Goal: Check status: Check status

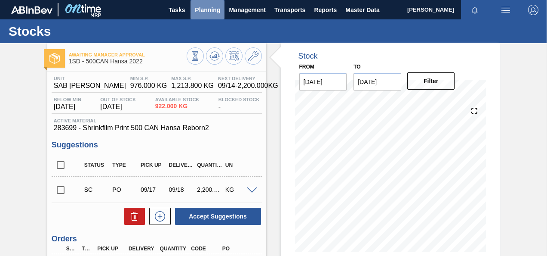
click at [202, 9] on span "Planning" at bounding box center [207, 10] width 25 height 10
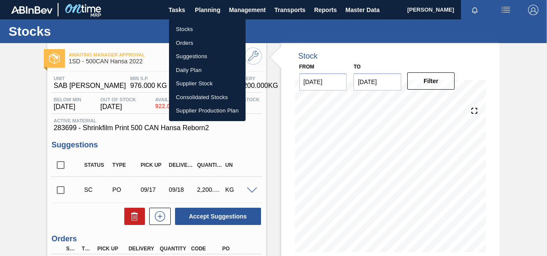
click at [185, 42] on li "Orders" at bounding box center [207, 43] width 77 height 14
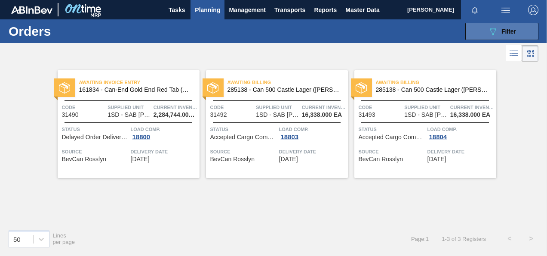
click at [493, 30] on icon "089F7B8B-B2A5-4AFE-B5C0-19BA573D28AC" at bounding box center [493, 31] width 10 height 10
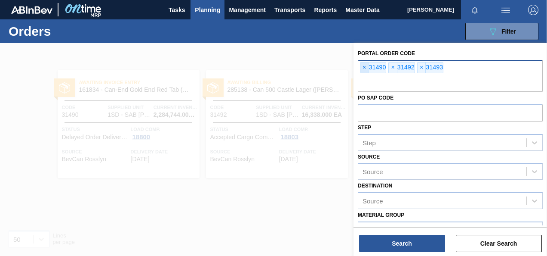
click at [364, 65] on span "×" at bounding box center [364, 67] width 8 height 10
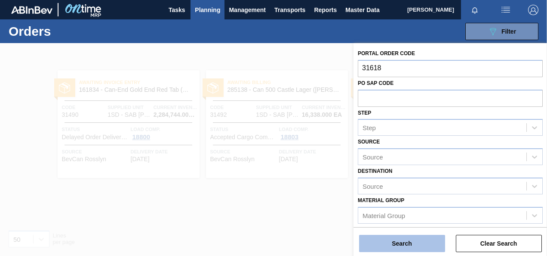
type input "31618"
click at [404, 242] on button "Search" at bounding box center [402, 242] width 86 height 17
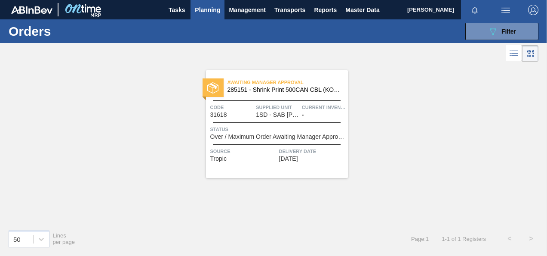
click at [288, 113] on span "1SD - SAB [PERSON_NAME]" at bounding box center [277, 114] width 43 height 6
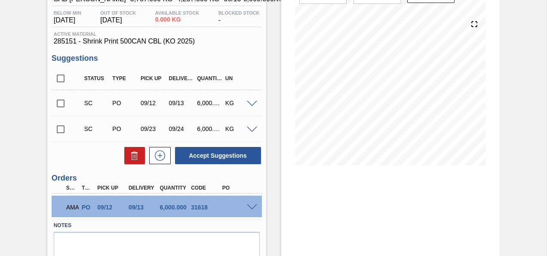
scroll to position [121, 0]
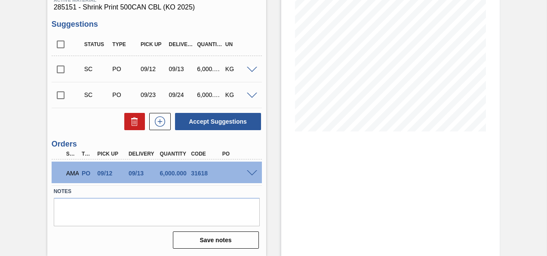
click at [252, 171] on span at bounding box center [252, 173] width 10 height 6
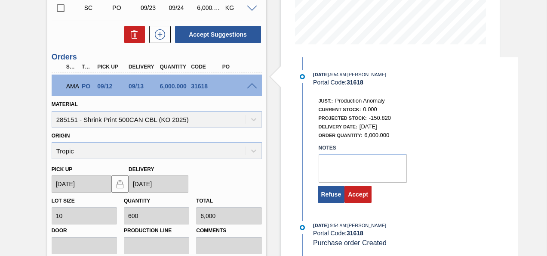
scroll to position [250, 0]
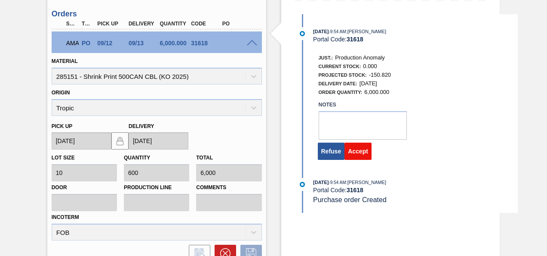
click at [359, 152] on button "Accept" at bounding box center [358, 150] width 27 height 17
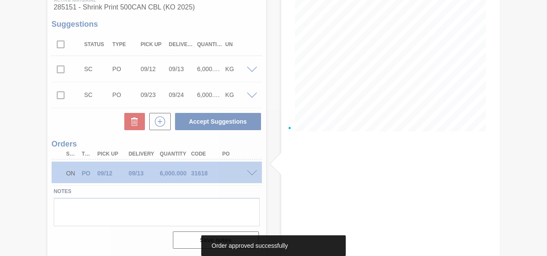
scroll to position [121, 0]
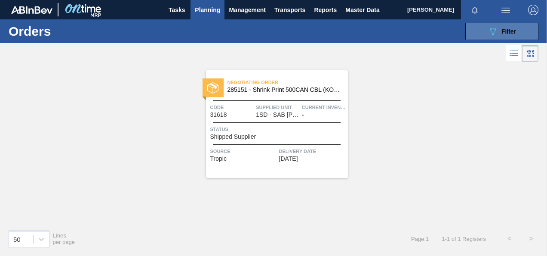
click at [495, 29] on icon at bounding box center [493, 31] width 6 height 7
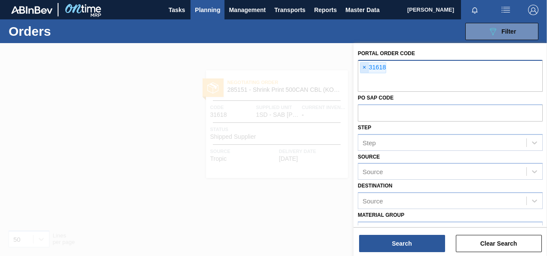
click at [363, 68] on span "×" at bounding box center [364, 67] width 8 height 10
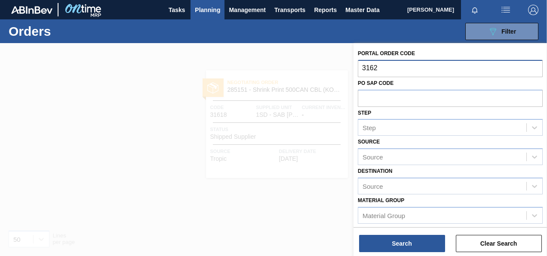
type input "31623"
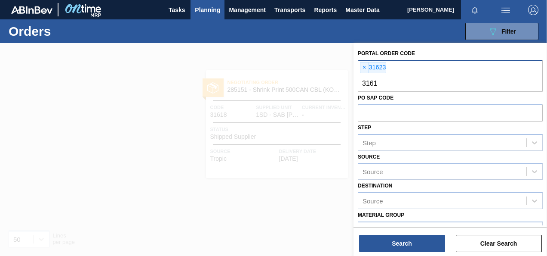
type input "31619"
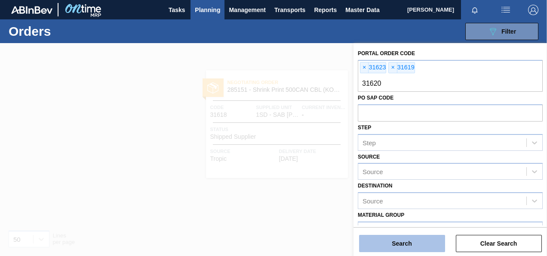
type input "31620"
click at [410, 245] on button "Search" at bounding box center [402, 242] width 86 height 17
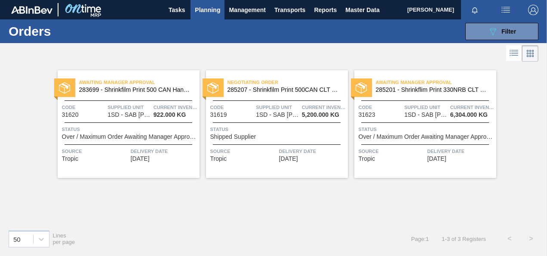
click at [118, 121] on div "Awaiting Manager Approval 283699 - Shrinkfilm Print 500 CAN Hansa Reborn2 Code …" at bounding box center [129, 124] width 142 height 108
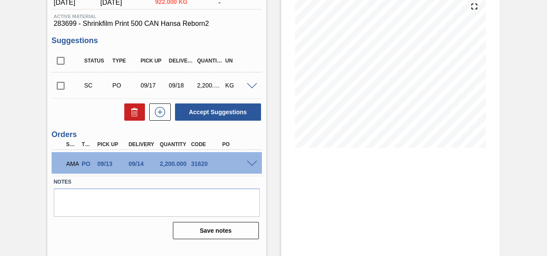
scroll to position [114, 0]
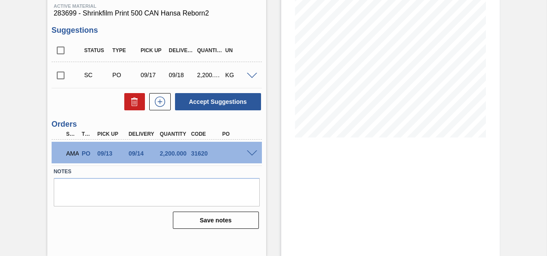
click at [251, 151] on span at bounding box center [252, 153] width 10 height 6
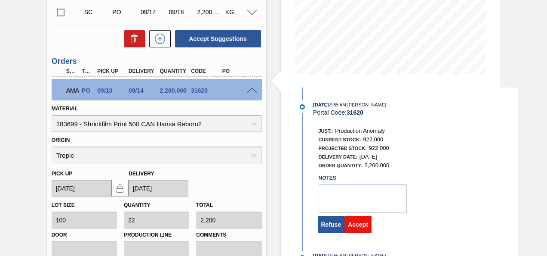
scroll to position [243, 0]
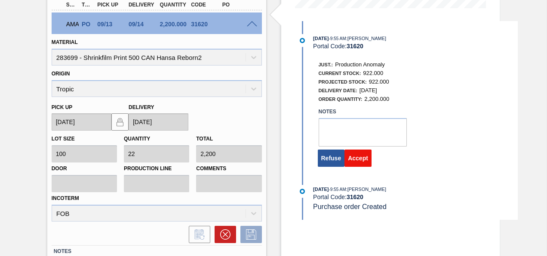
click at [360, 162] on button "Accept" at bounding box center [358, 157] width 27 height 17
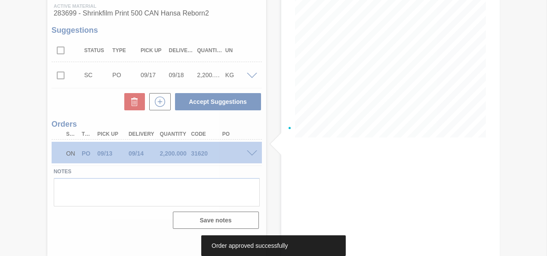
scroll to position [114, 0]
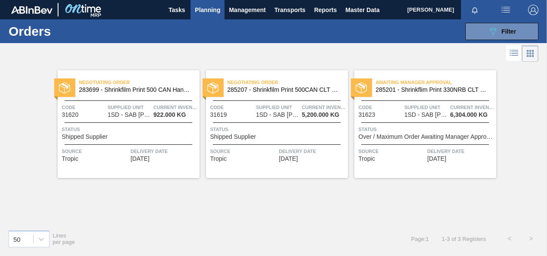
click at [266, 120] on div "Negotiating Order 285207 - Shrinkfilm Print 500CAN CLT PU 25 Code 31619 Supplie…" at bounding box center [277, 124] width 142 height 108
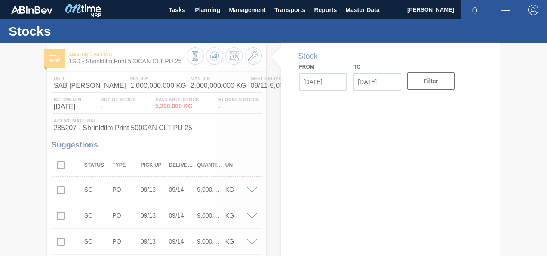
type input "[DATE]"
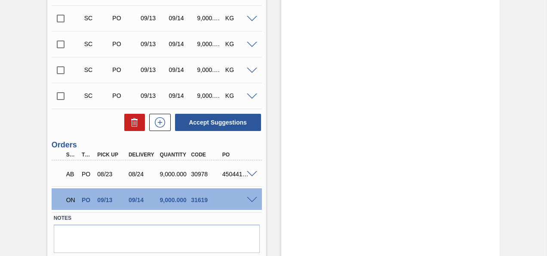
scroll to position [5774, 0]
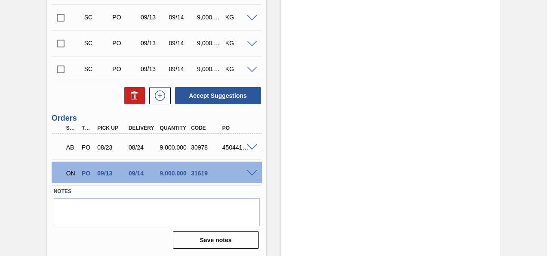
click at [249, 172] on span at bounding box center [252, 173] width 10 height 6
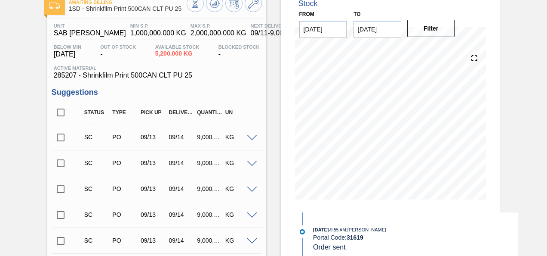
scroll to position [0, 0]
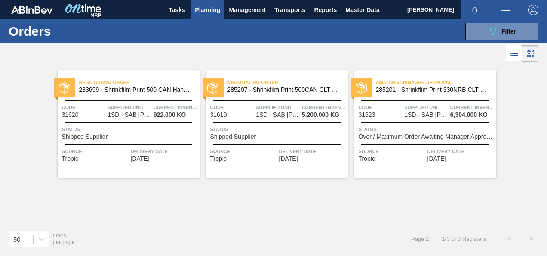
click at [452, 118] on div "Awaiting Manager Approval 285201 - Shrinkflim Print 330NRB CLT PU 25 Code 31623…" at bounding box center [425, 124] width 142 height 108
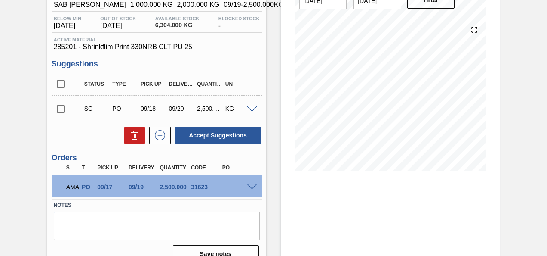
scroll to position [114, 0]
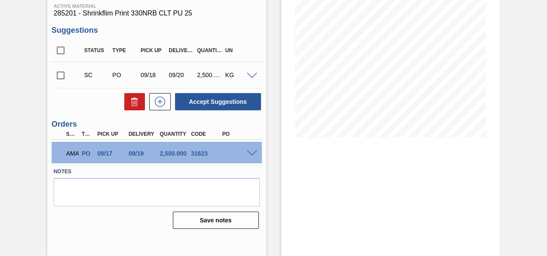
click at [251, 153] on span at bounding box center [252, 153] width 10 height 6
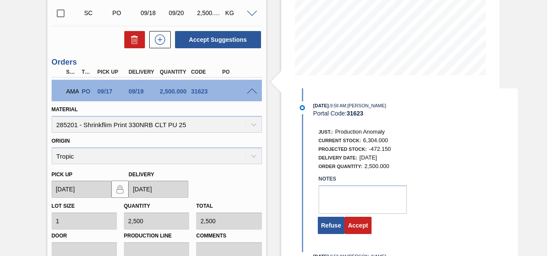
scroll to position [286, 0]
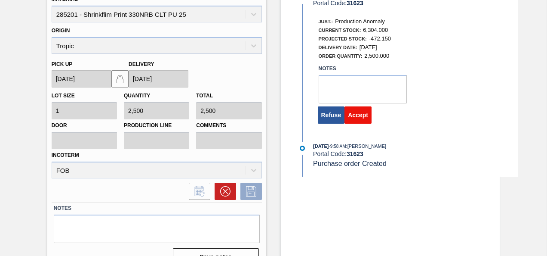
click at [357, 115] on button "Accept" at bounding box center [358, 114] width 27 height 17
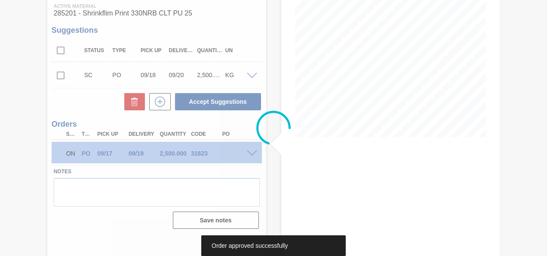
scroll to position [114, 0]
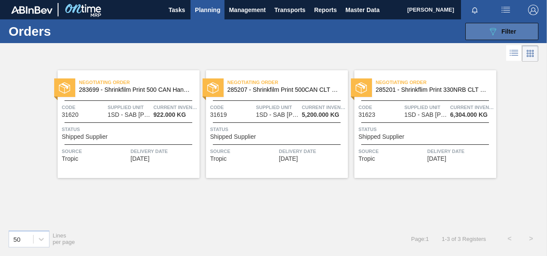
click at [493, 30] on icon at bounding box center [493, 31] width 6 height 7
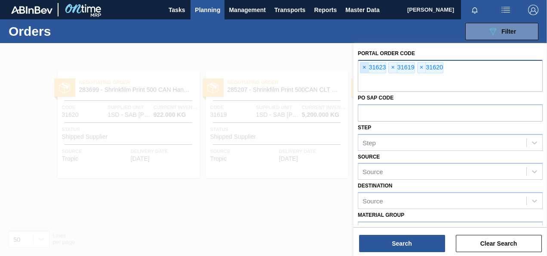
click at [364, 67] on span "×" at bounding box center [364, 67] width 8 height 10
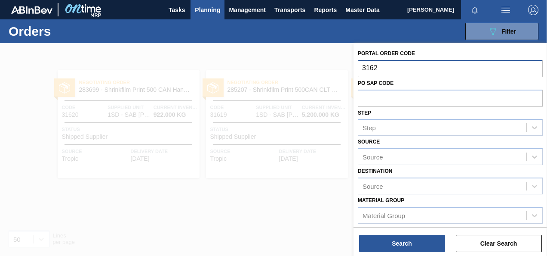
type input "31621"
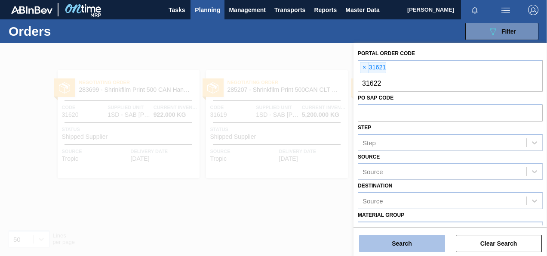
type input "31622"
click at [402, 243] on button "Search" at bounding box center [402, 242] width 86 height 17
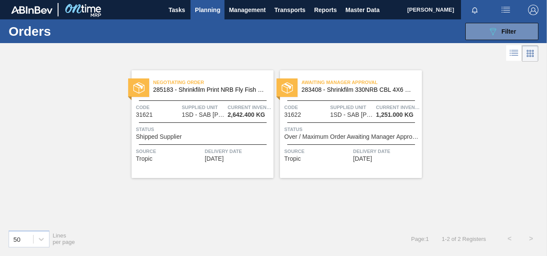
click at [205, 113] on span "1SD - SAB [PERSON_NAME]" at bounding box center [203, 114] width 43 height 6
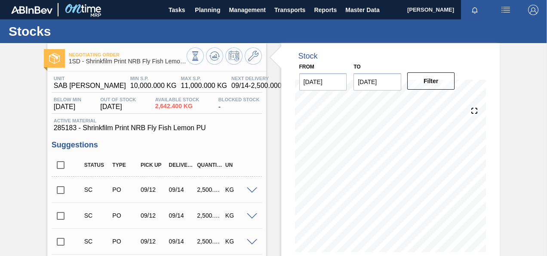
scroll to position [199, 0]
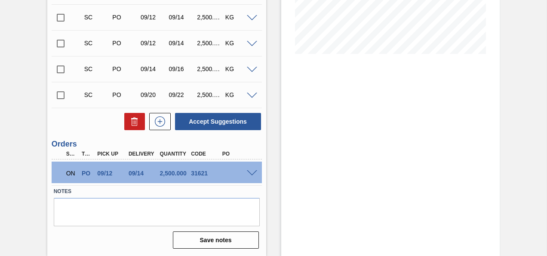
click at [250, 171] on span at bounding box center [252, 173] width 10 height 6
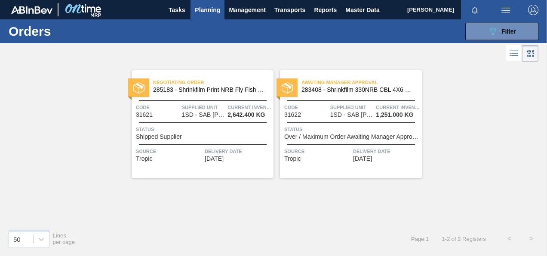
click at [359, 116] on span "1SD - SAB [PERSON_NAME]" at bounding box center [351, 114] width 43 height 6
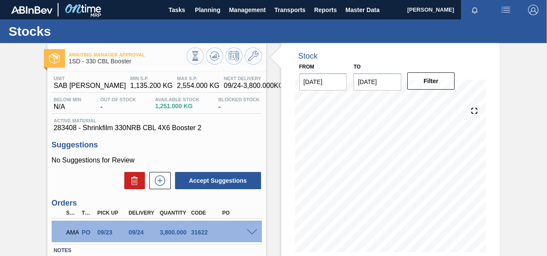
click at [250, 232] on span at bounding box center [252, 232] width 10 height 6
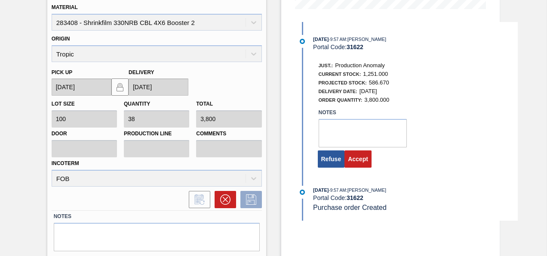
scroll to position [268, 0]
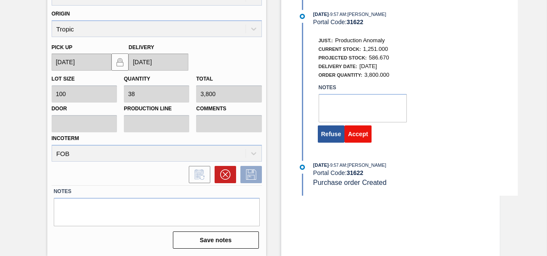
click at [358, 139] on button "Accept" at bounding box center [358, 133] width 27 height 17
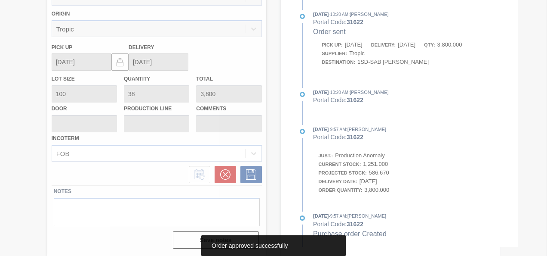
scroll to position [114, 0]
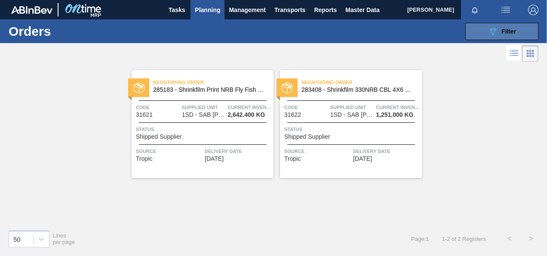
click at [494, 28] on icon "089F7B8B-B2A5-4AFE-B5C0-19BA573D28AC" at bounding box center [493, 31] width 10 height 10
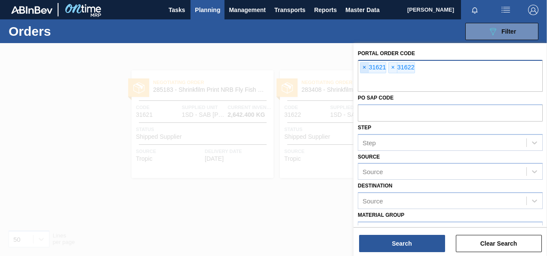
click at [364, 66] on span "×" at bounding box center [364, 67] width 8 height 10
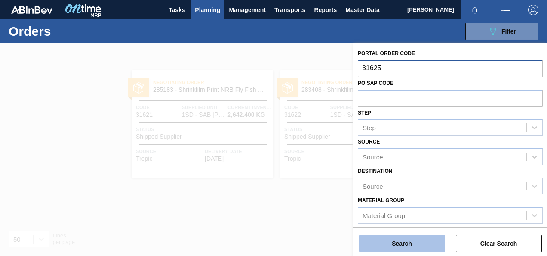
type input "31625"
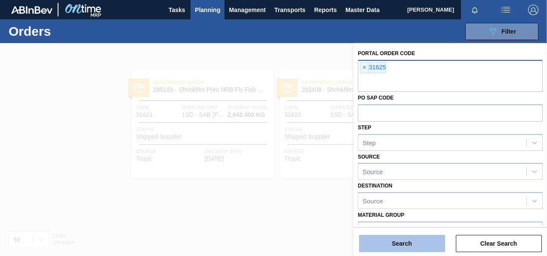
click at [415, 244] on button "Search" at bounding box center [402, 242] width 86 height 17
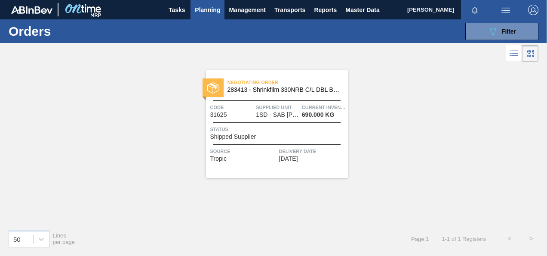
click at [276, 118] on div "Negotiating Order 283413 - Shrinkfilm 330NRB C/L DBL Booster 2 Code 31625 Suppl…" at bounding box center [277, 124] width 142 height 108
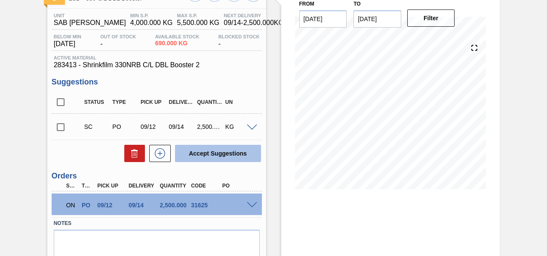
scroll to position [114, 0]
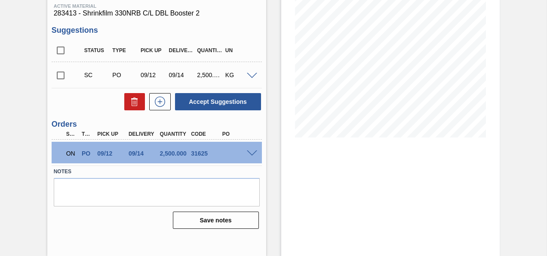
click at [249, 151] on span at bounding box center [252, 153] width 10 height 6
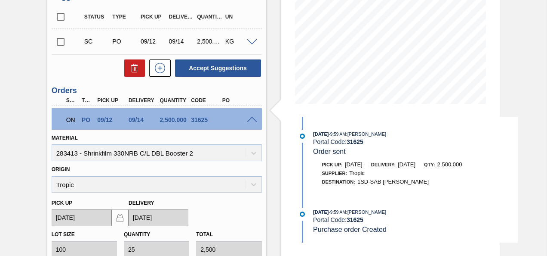
scroll to position [286, 0]
